Goal: Information Seeking & Learning: Learn about a topic

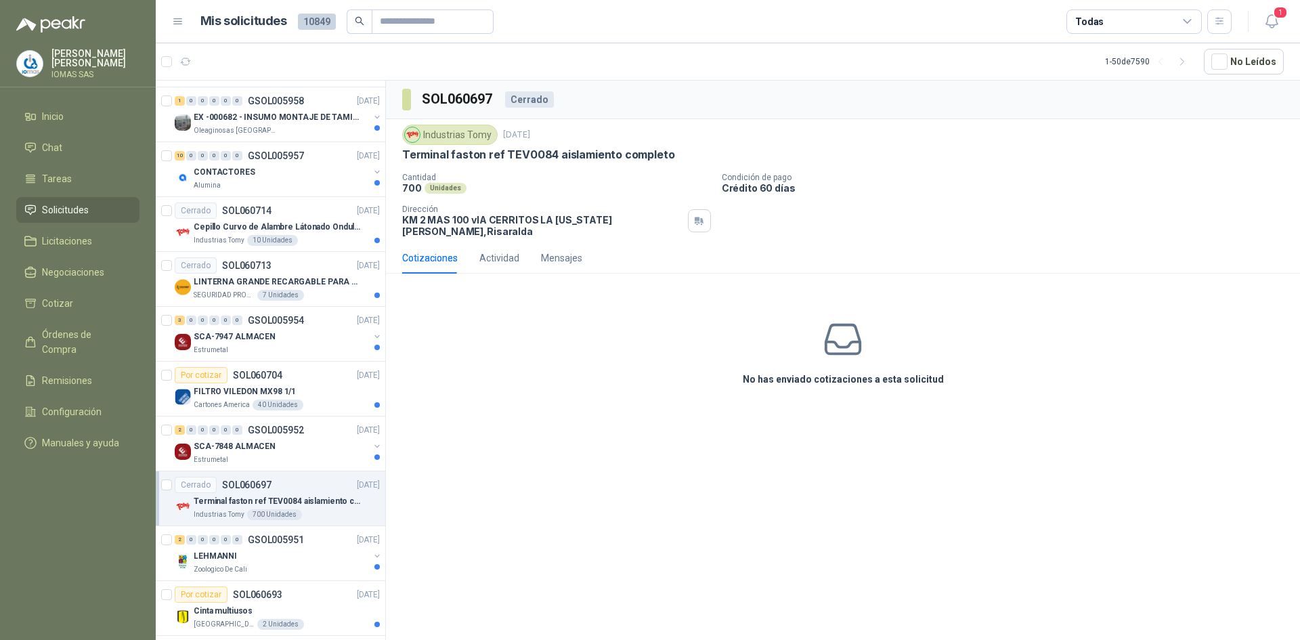
scroll to position [813, 0]
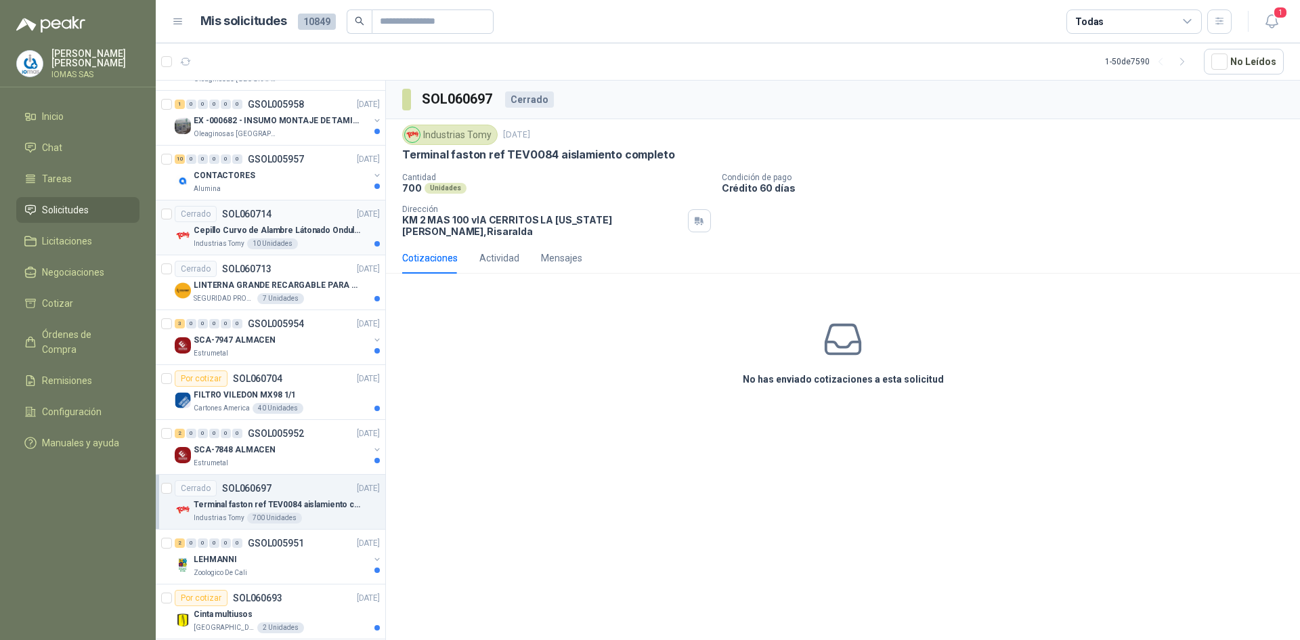
click at [307, 234] on p "Cepillo Curvo de Alambre Látonado Ondulado con Mango Truper" at bounding box center [278, 230] width 169 height 13
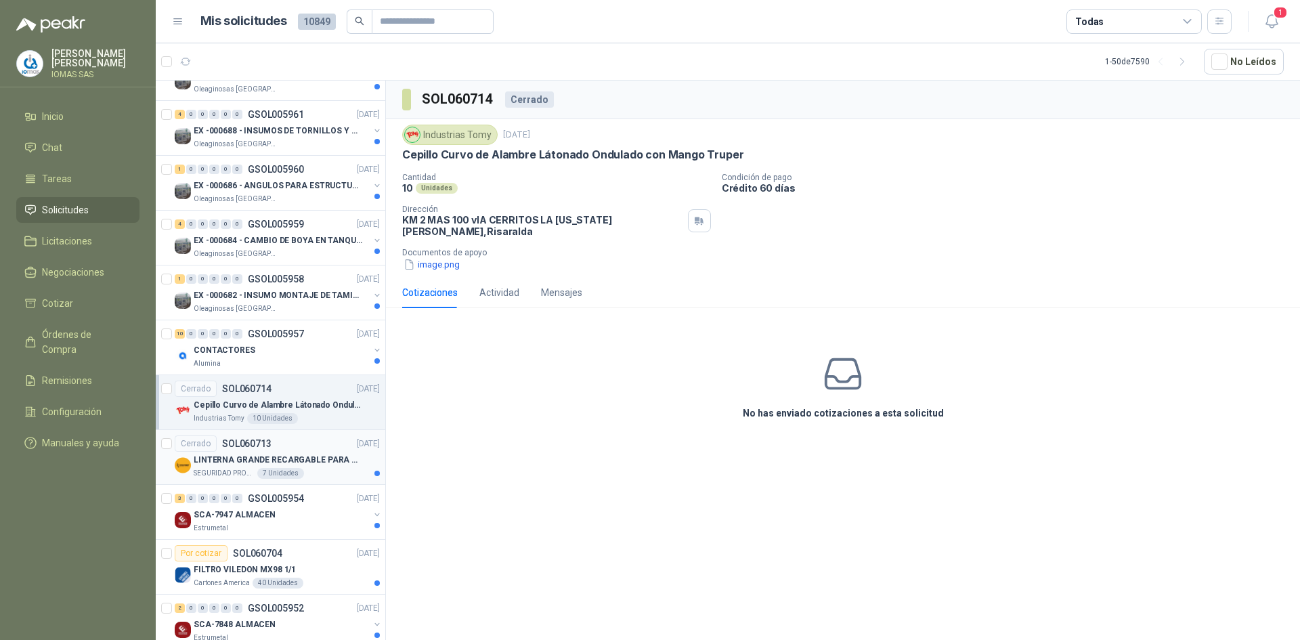
scroll to position [610, 0]
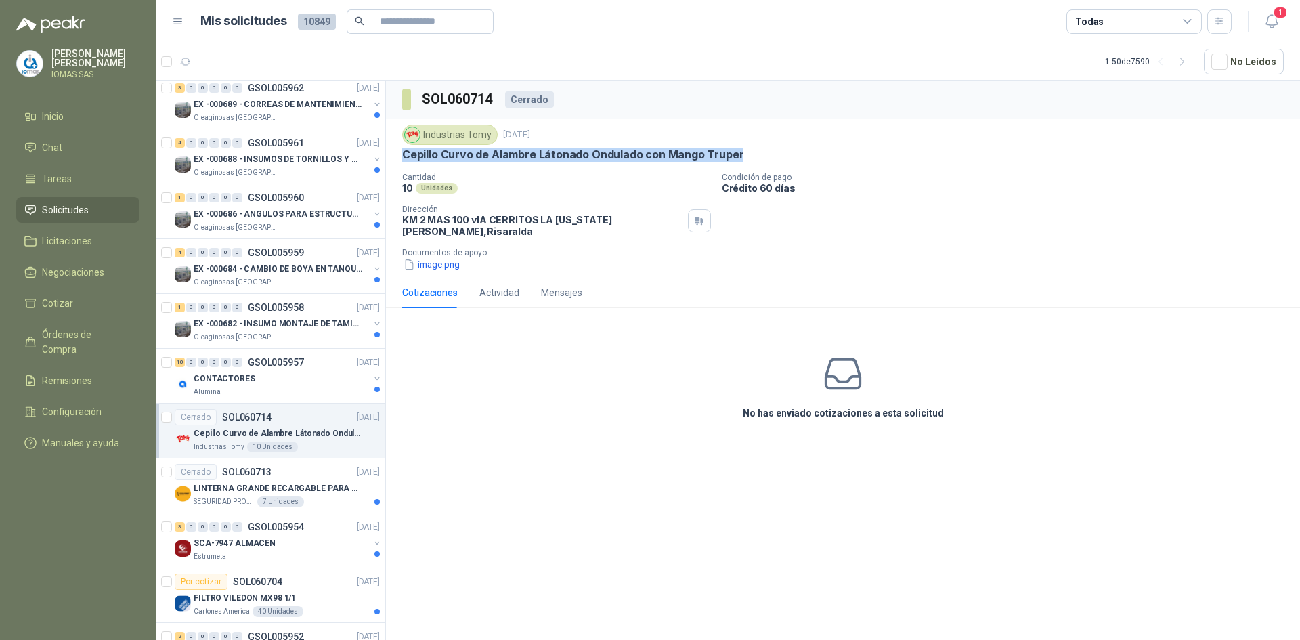
drag, startPoint x: 402, startPoint y: 154, endPoint x: 738, endPoint y: 150, distance: 336.0
click at [738, 150] on div "Cepillo Curvo de Alambre Látonado Ondulado con Mango Truper" at bounding box center [843, 155] width 882 height 14
copy p "Cepillo Curvo de Alambre Látonado Ondulado con Mango Truper"
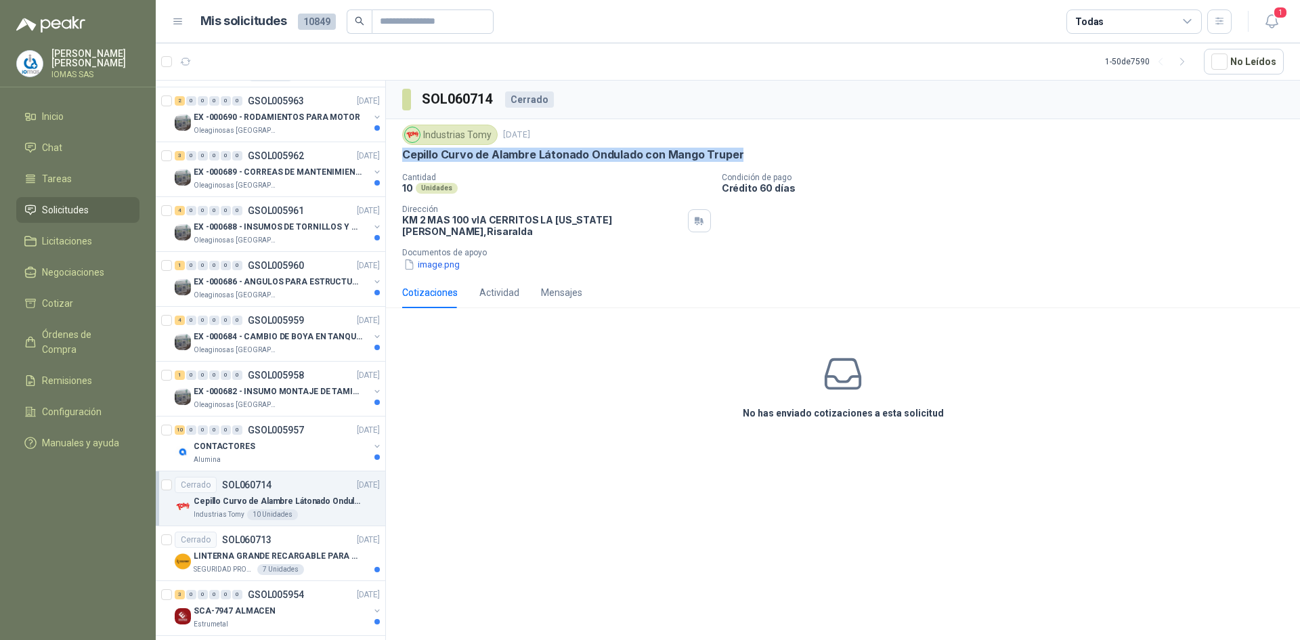
scroll to position [474, 0]
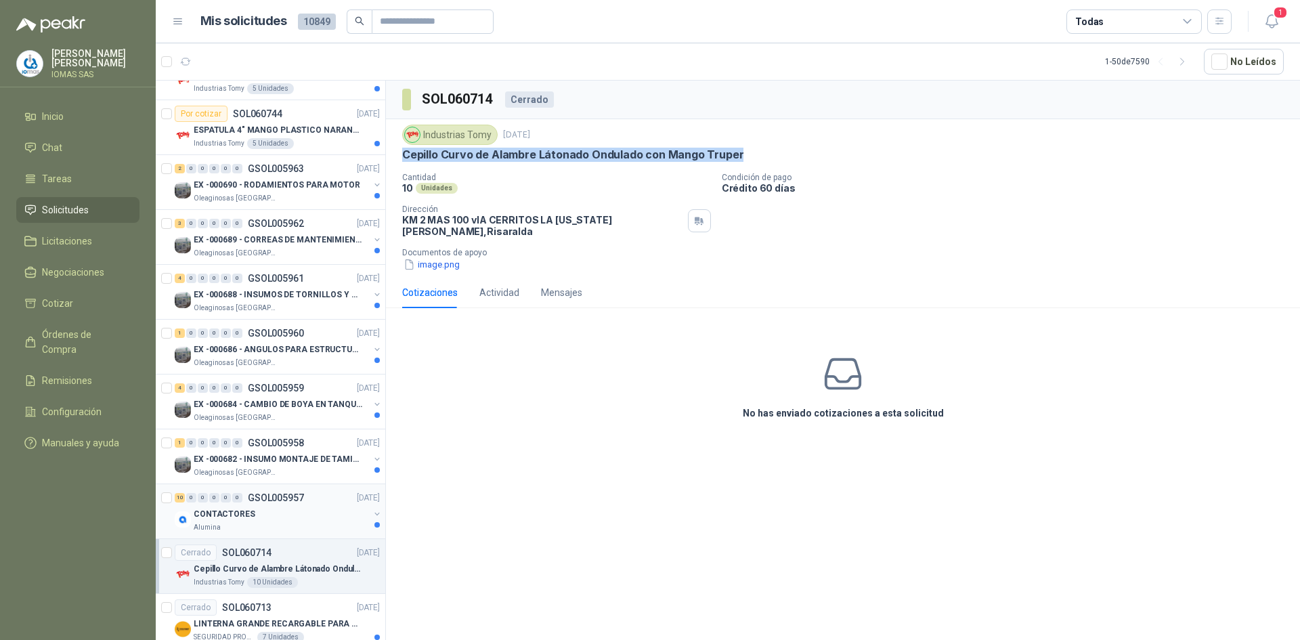
click at [250, 518] on div "CONTACTORES" at bounding box center [281, 514] width 175 height 16
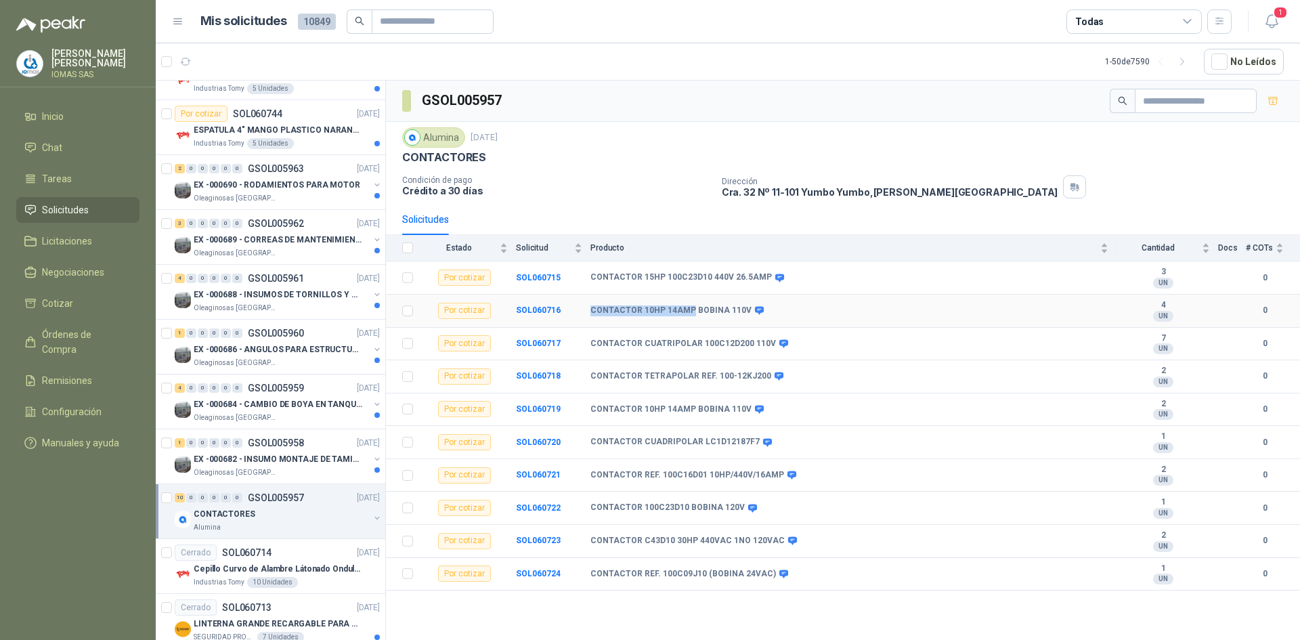
drag, startPoint x: 592, startPoint y: 305, endPoint x: 687, endPoint y: 302, distance: 95.5
click at [687, 302] on td "CONTACTOR 10HP 14AMP BOBINA 110V" at bounding box center [854, 311] width 526 height 33
copy b "CONTACTOR 10HP 14AMP"
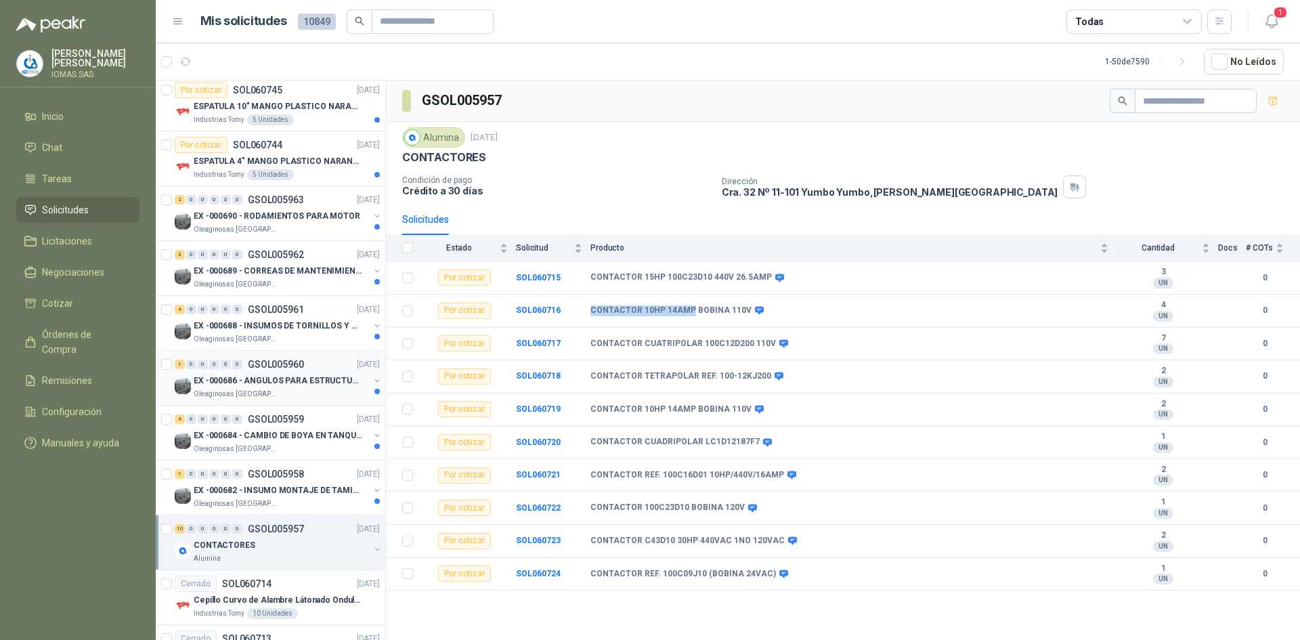
scroll to position [406, 0]
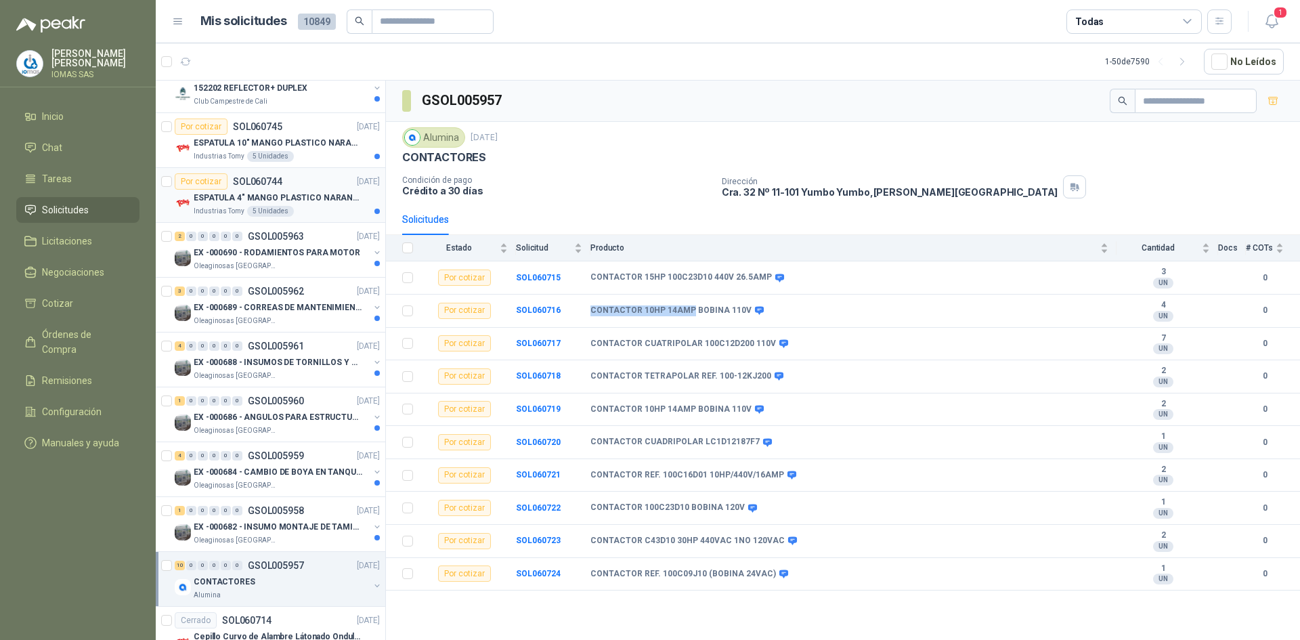
click at [296, 188] on div "Por cotizar SOL060744 [DATE]" at bounding box center [277, 181] width 205 height 16
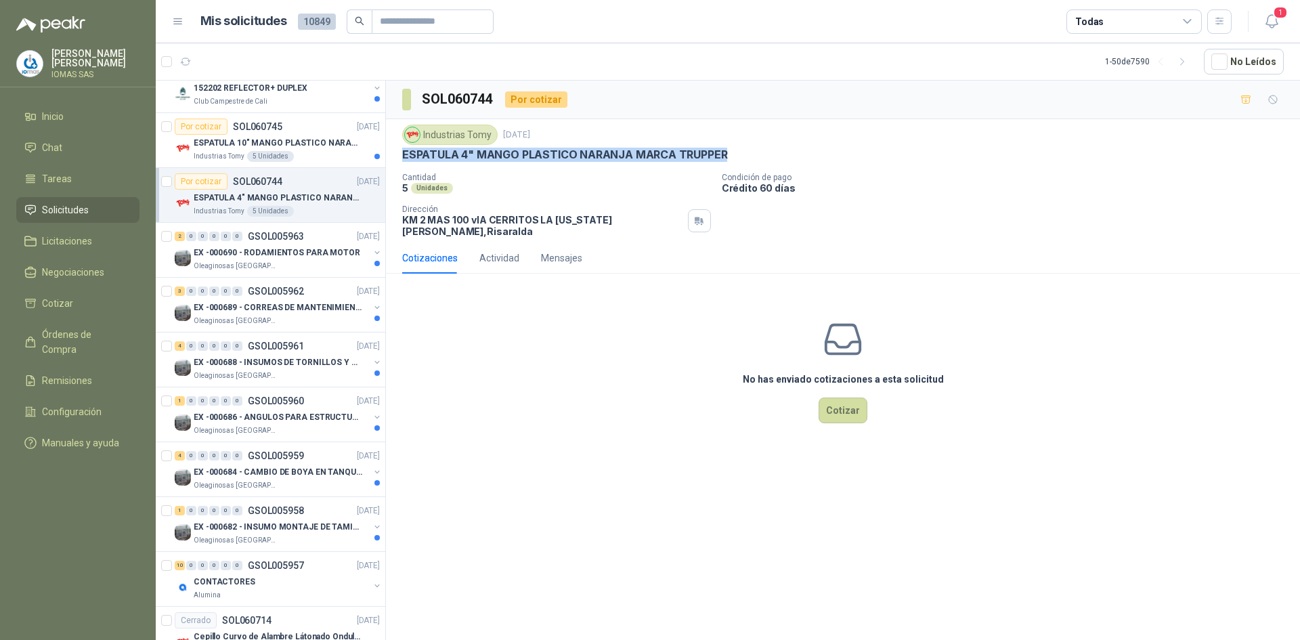
drag, startPoint x: 398, startPoint y: 158, endPoint x: 730, endPoint y: 148, distance: 332.0
click at [730, 148] on div "Industrias Tomy [DATE] ESPATULA 4" MANGO PLASTICO NARANJA MARCA TRUPPER Cantida…" at bounding box center [843, 180] width 914 height 123
copy p "ESPATULA 4" MANGO PLASTICO NARANJA MARCA TRUPPER"
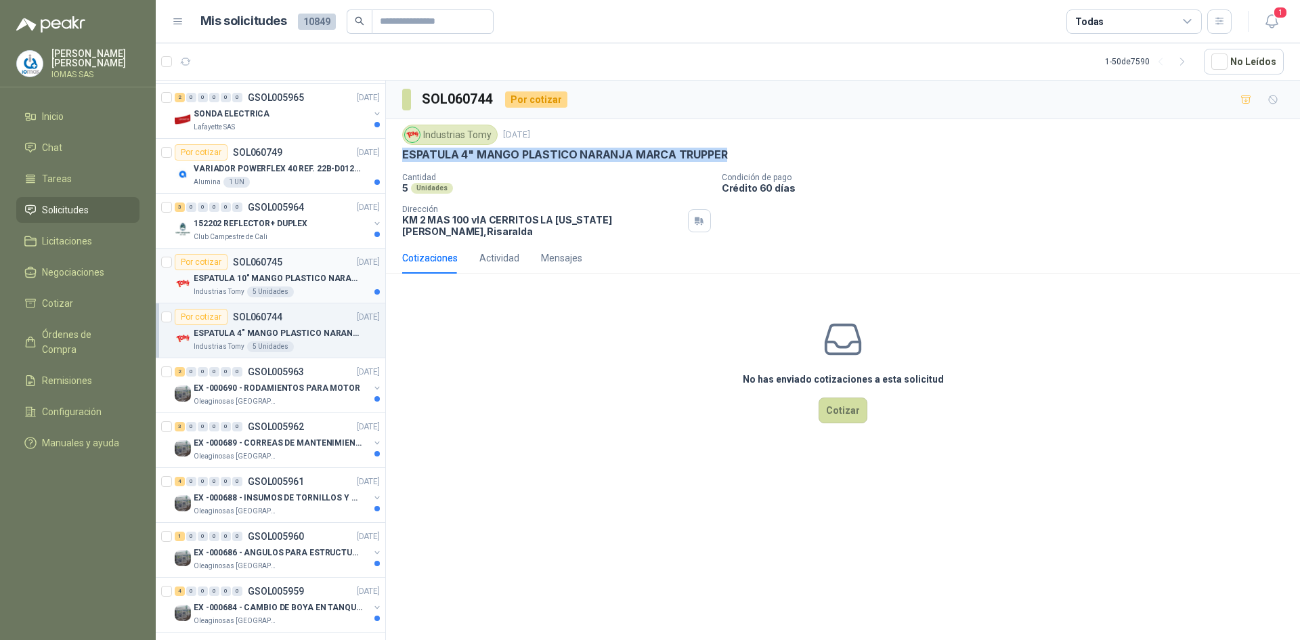
click at [313, 284] on p "ESPATULA 10" MANGO PLASTICO NARANJA MARCA TRUPPER" at bounding box center [278, 278] width 169 height 13
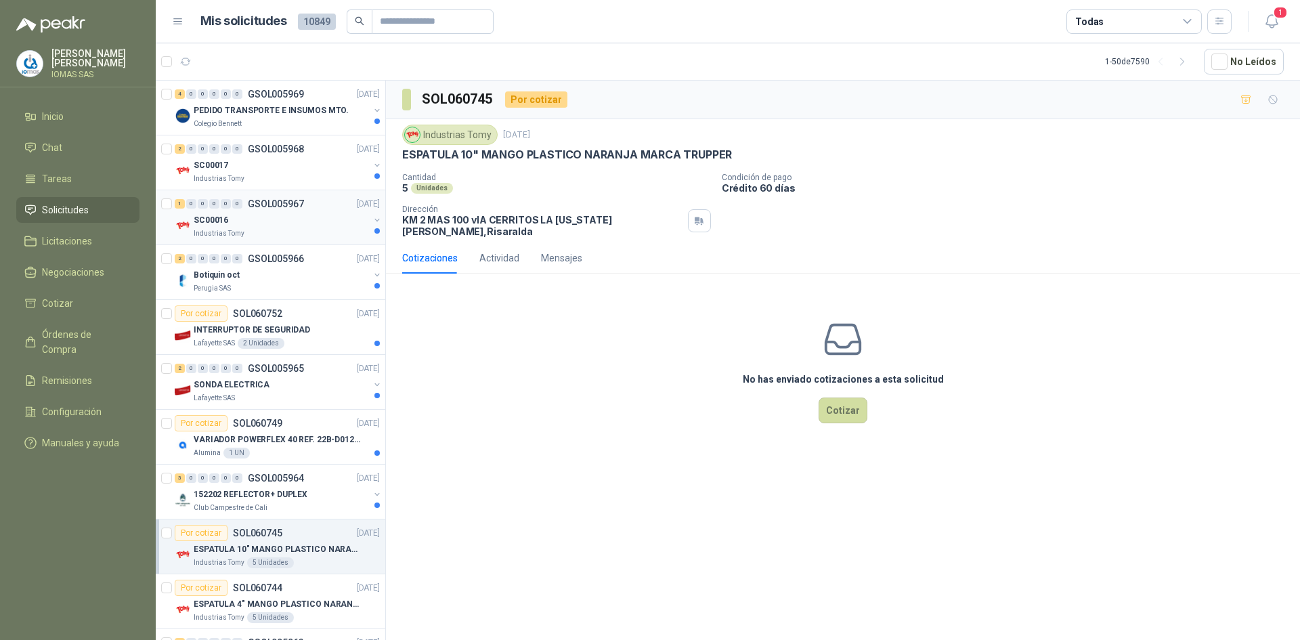
click at [266, 228] on div "Industrias Tomy" at bounding box center [281, 233] width 175 height 11
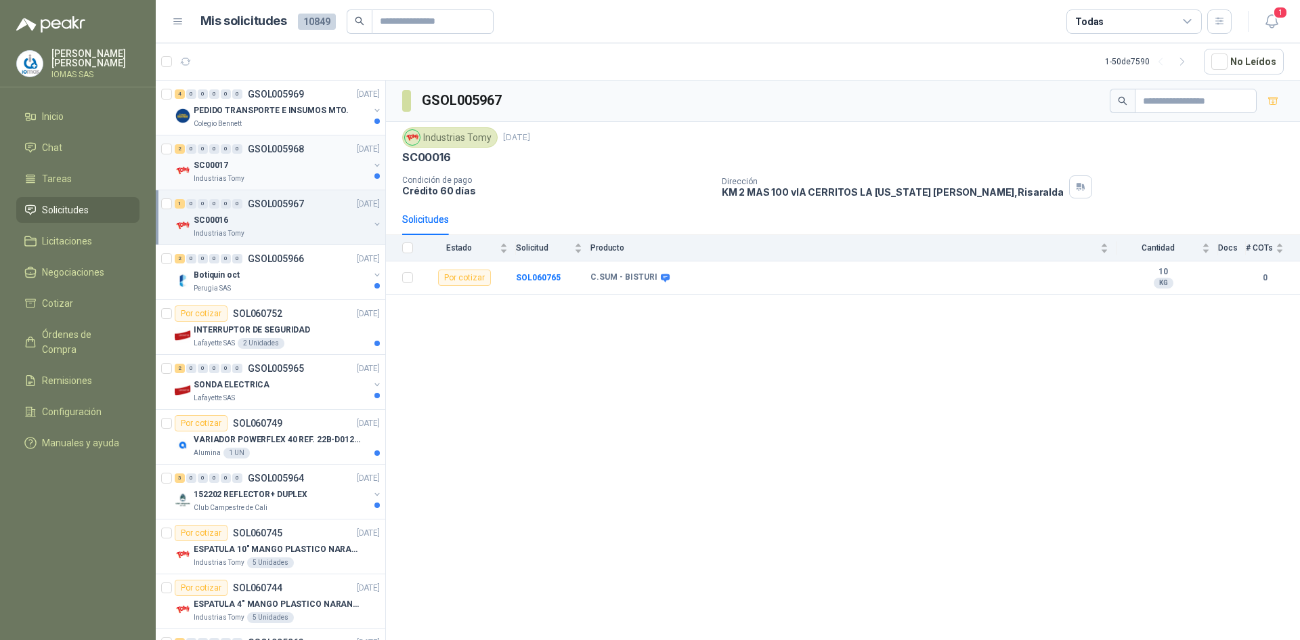
click at [300, 169] on div "SC00017" at bounding box center [281, 165] width 175 height 16
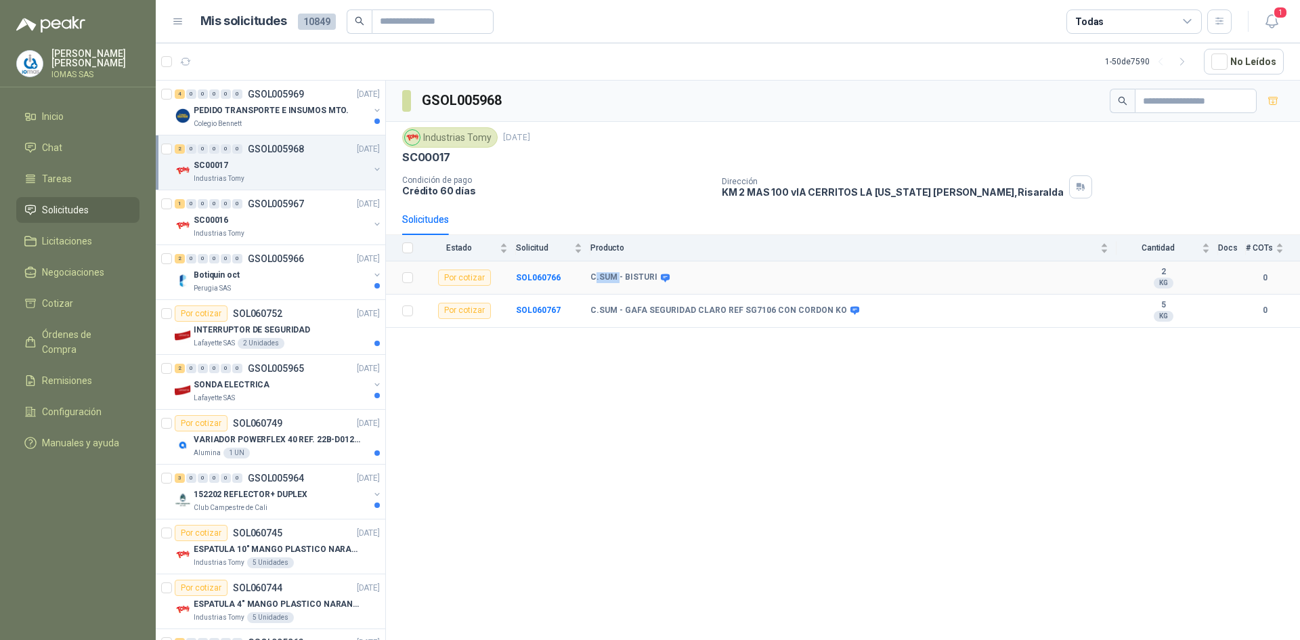
drag, startPoint x: 595, startPoint y: 278, endPoint x: 617, endPoint y: 276, distance: 22.5
click at [617, 276] on b "C.SUM - BISTURI" at bounding box center [624, 277] width 67 height 11
drag, startPoint x: 616, startPoint y: 306, endPoint x: 693, endPoint y: 310, distance: 77.3
click at [693, 310] on b "C.SUM - GAFA SEGURIDAD CLARO REF SG7106 CON CORDON KO" at bounding box center [719, 310] width 257 height 11
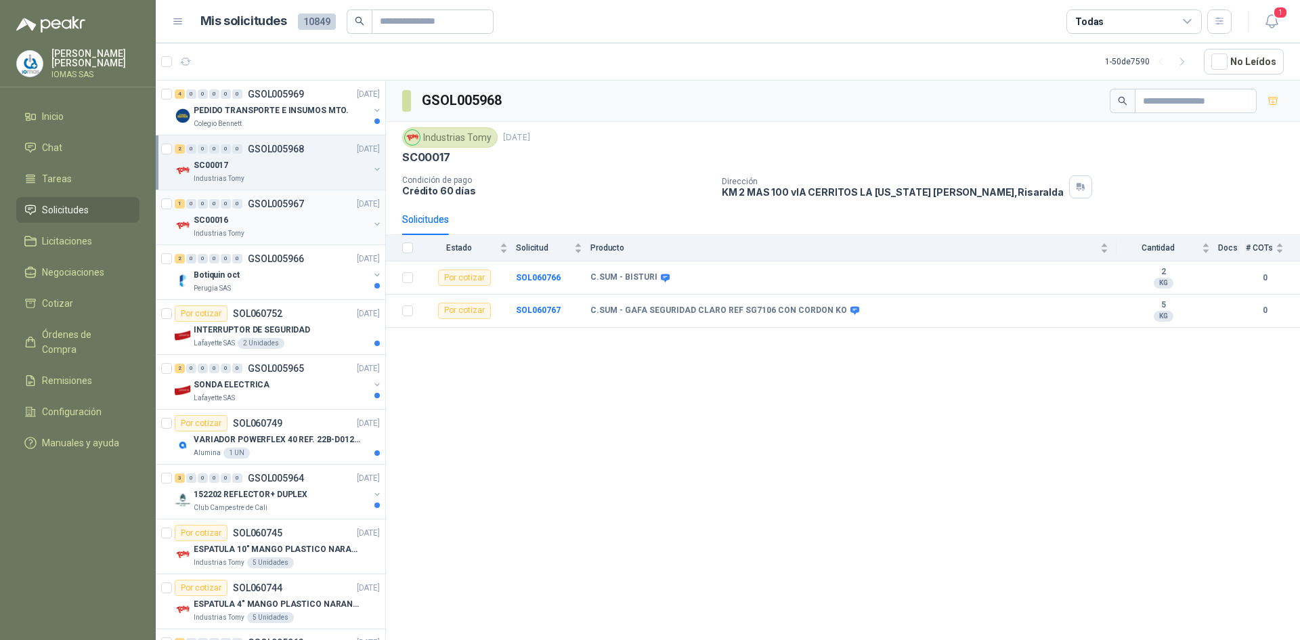
click at [280, 238] on div "Industrias Tomy" at bounding box center [281, 233] width 175 height 11
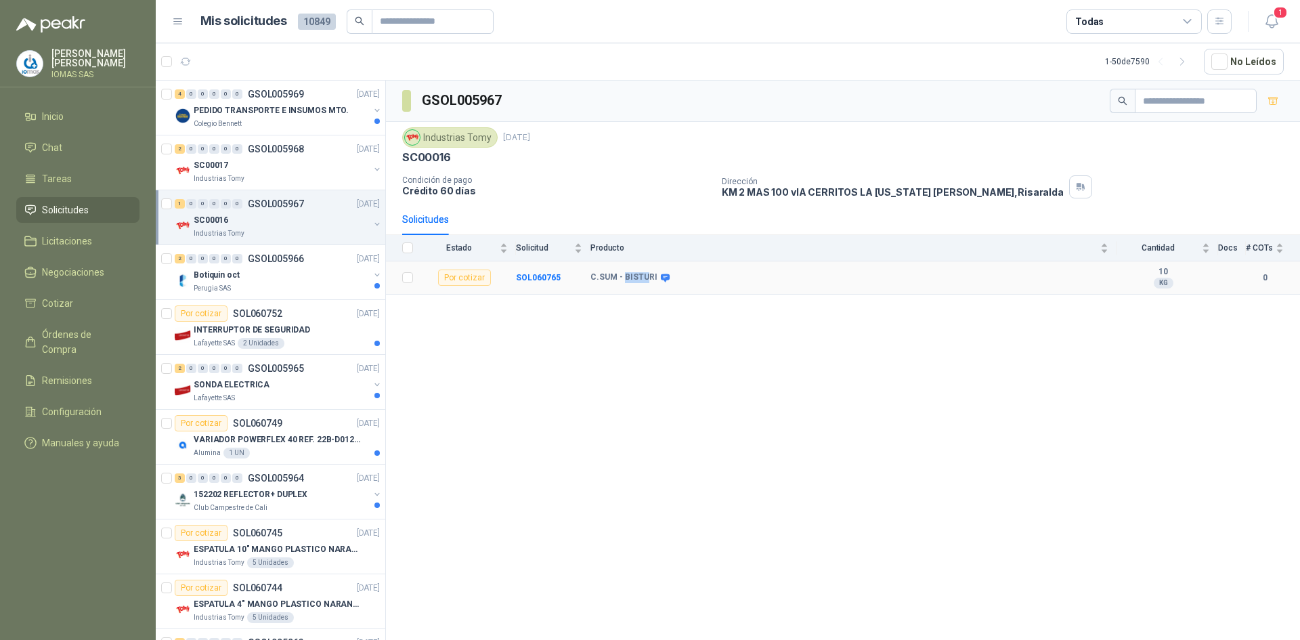
drag, startPoint x: 624, startPoint y: 274, endPoint x: 648, endPoint y: 274, distance: 23.7
click at [648, 274] on b "C.SUM - BISTURI" at bounding box center [624, 277] width 67 height 11
click at [297, 549] on p "ESPATULA 10" MANGO PLASTICO NARANJA MARCA TRUPPER" at bounding box center [278, 549] width 169 height 13
